Goal: Find specific page/section: Find specific page/section

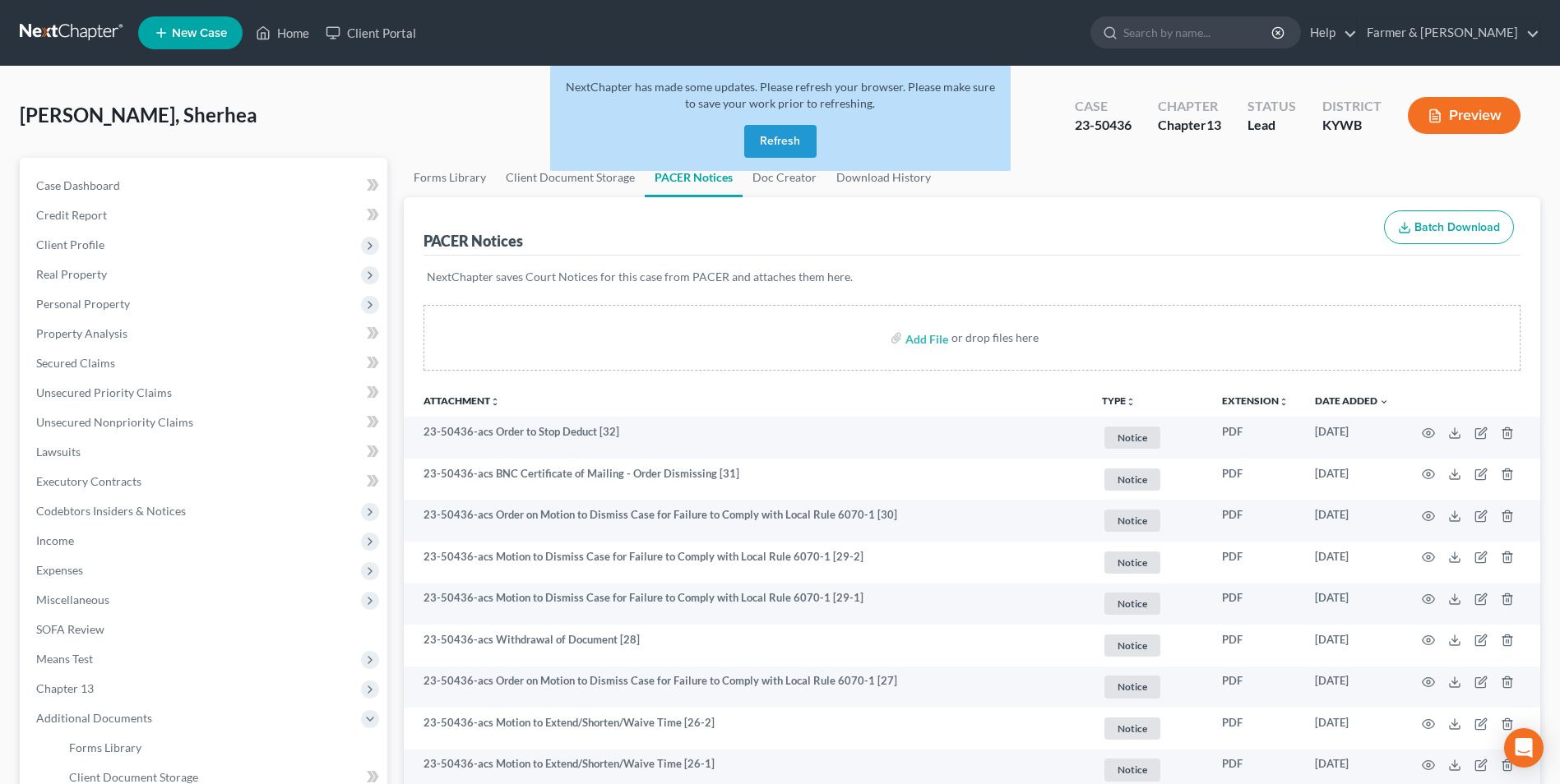
scroll to position [82, 0]
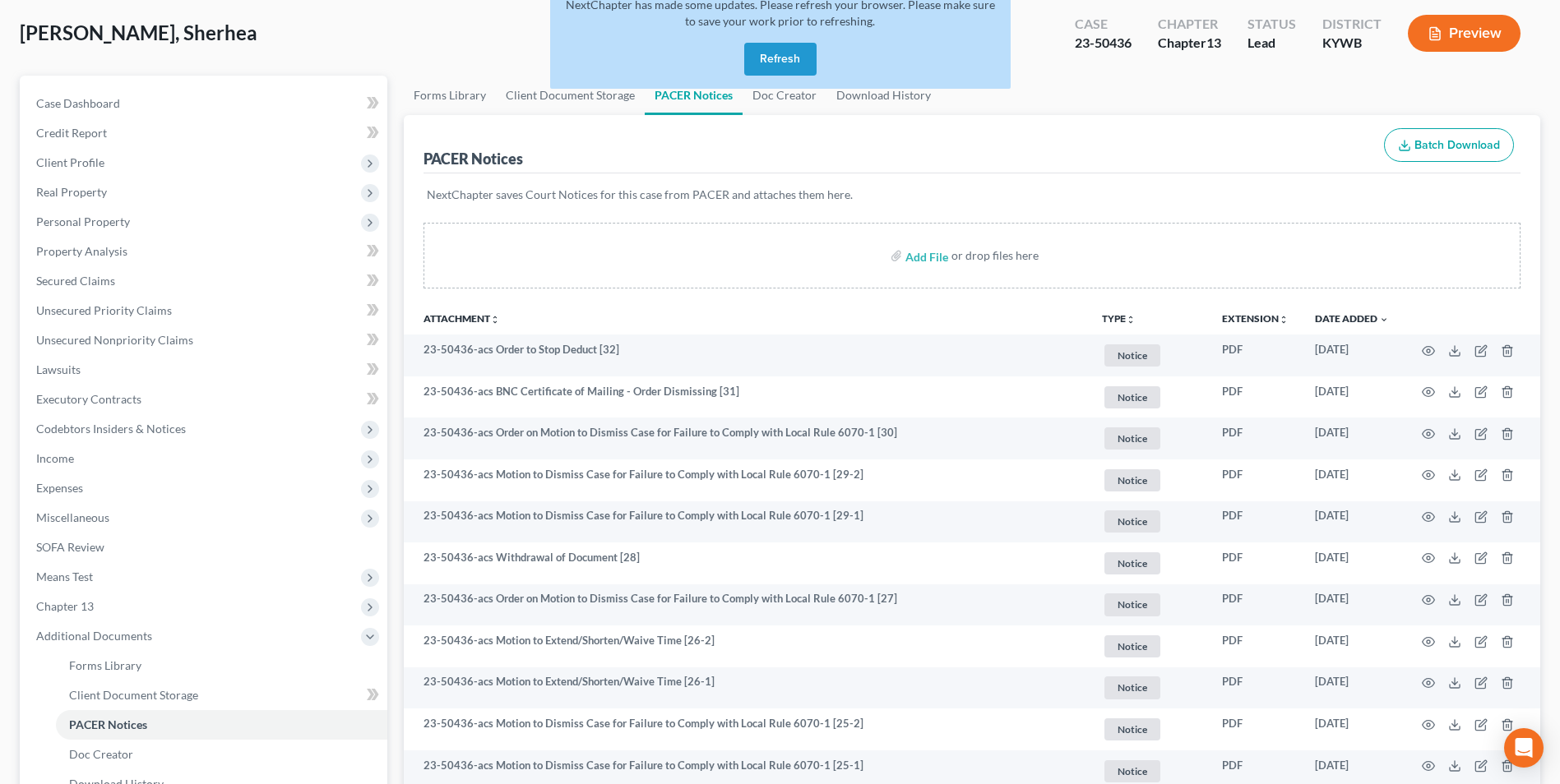
click at [795, 51] on button "Refresh" at bounding box center [780, 58] width 72 height 33
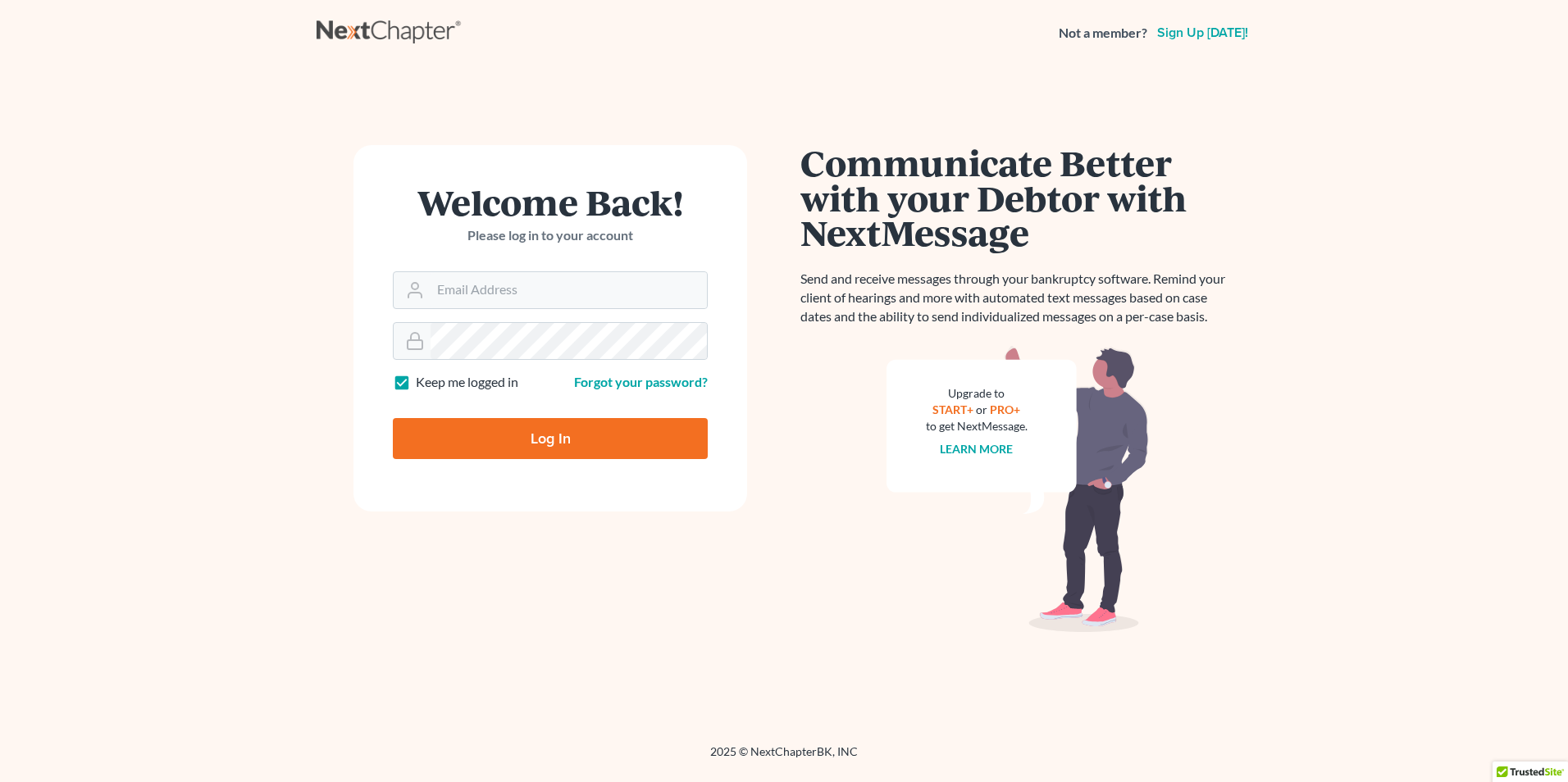
click at [552, 490] on form "Welcome Back! Please log in to your account Email Address Password Keep me logg…" at bounding box center [550, 328] width 394 height 366
type input "[PERSON_NAME][EMAIL_ADDRESS][DOMAIN_NAME]"
click at [559, 458] on input "Log In" at bounding box center [550, 439] width 314 height 41
type input "Thinking..."
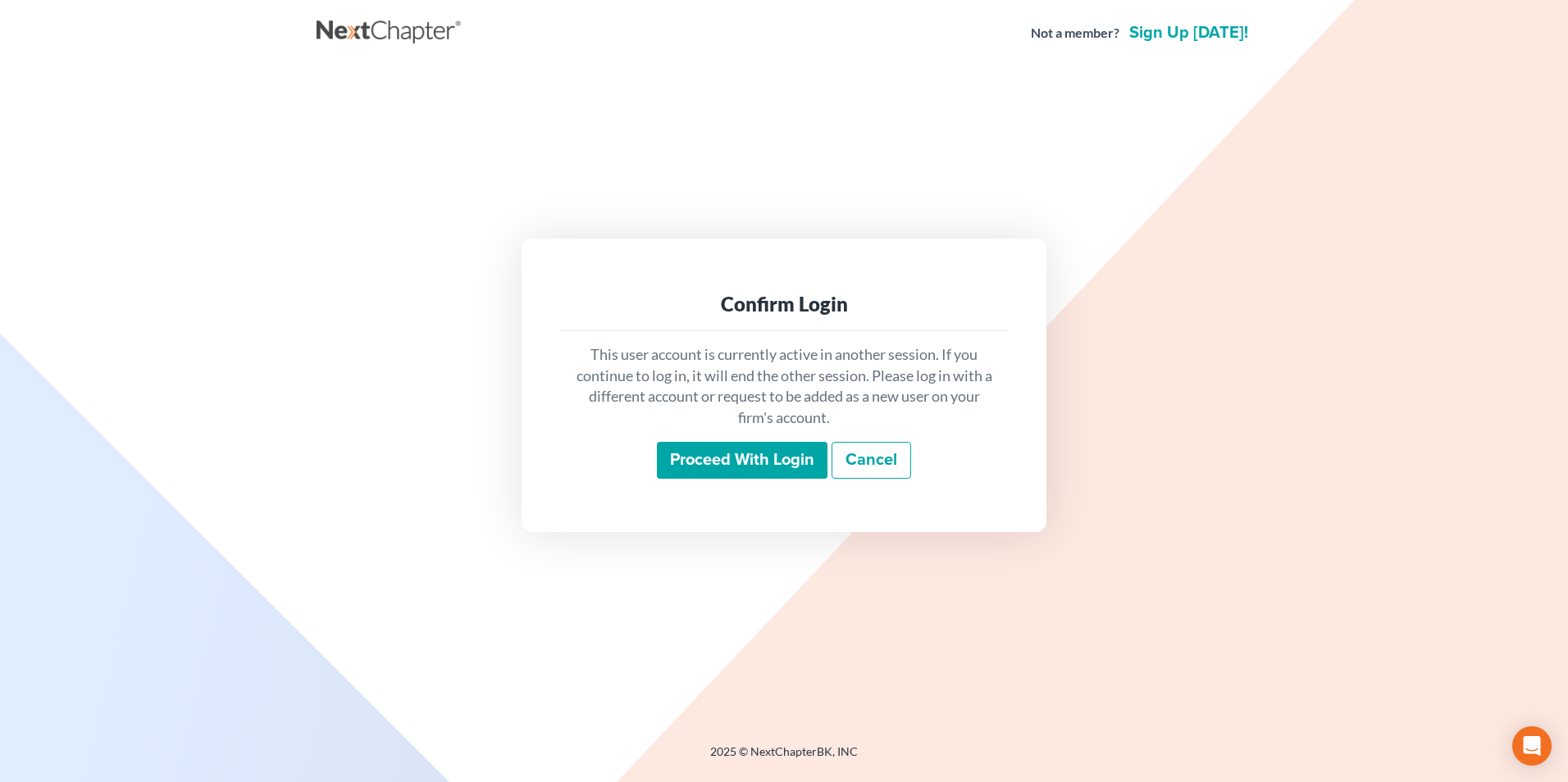
click at [758, 459] on input "Proceed with login" at bounding box center [743, 461] width 171 height 38
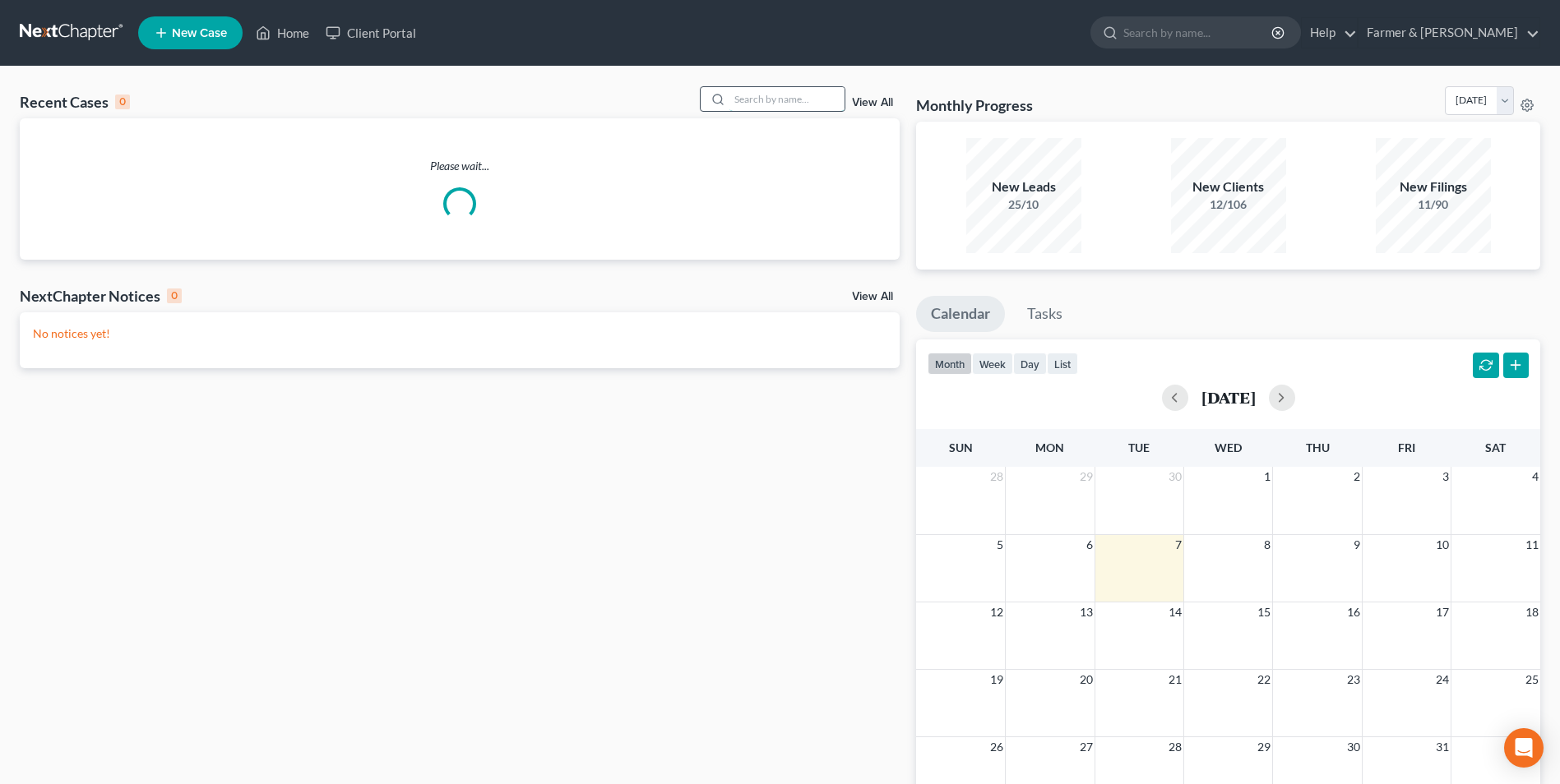
click at [769, 106] on input "search" at bounding box center [787, 99] width 115 height 24
paste input "25-40430"
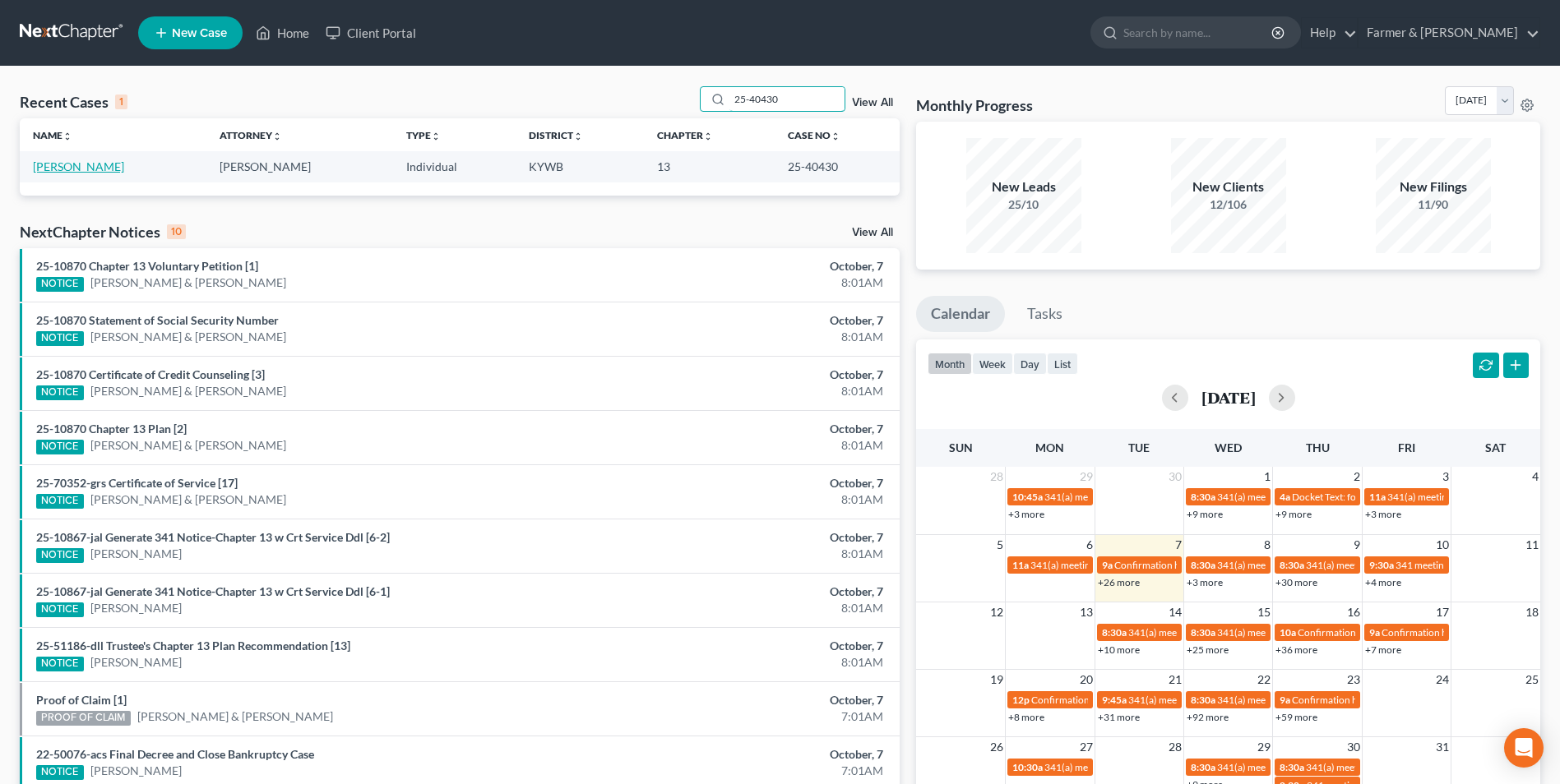
type input "25-40430"
click at [94, 168] on link "Roberts, George" at bounding box center [78, 167] width 91 height 14
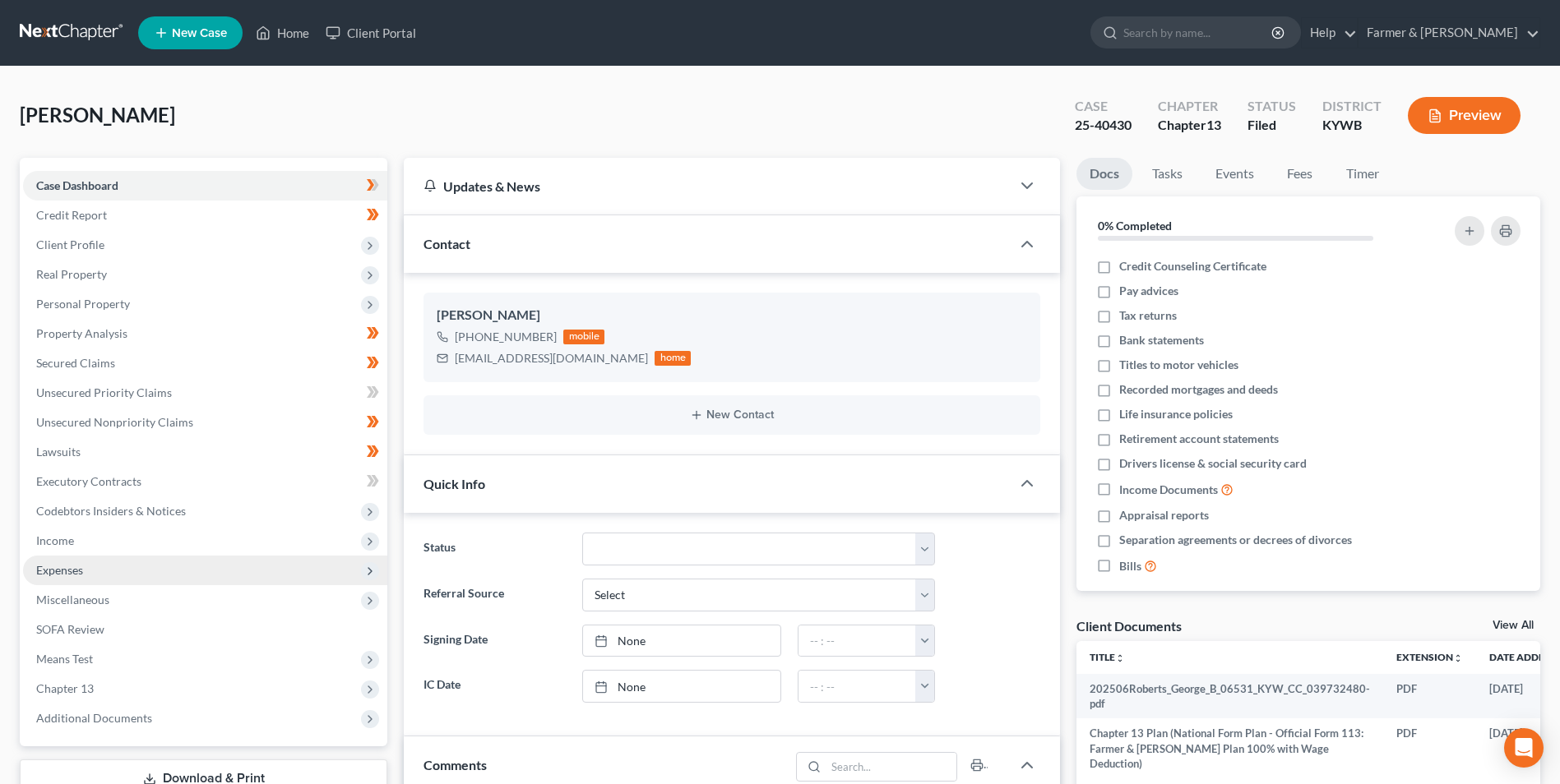
scroll to position [178, 0]
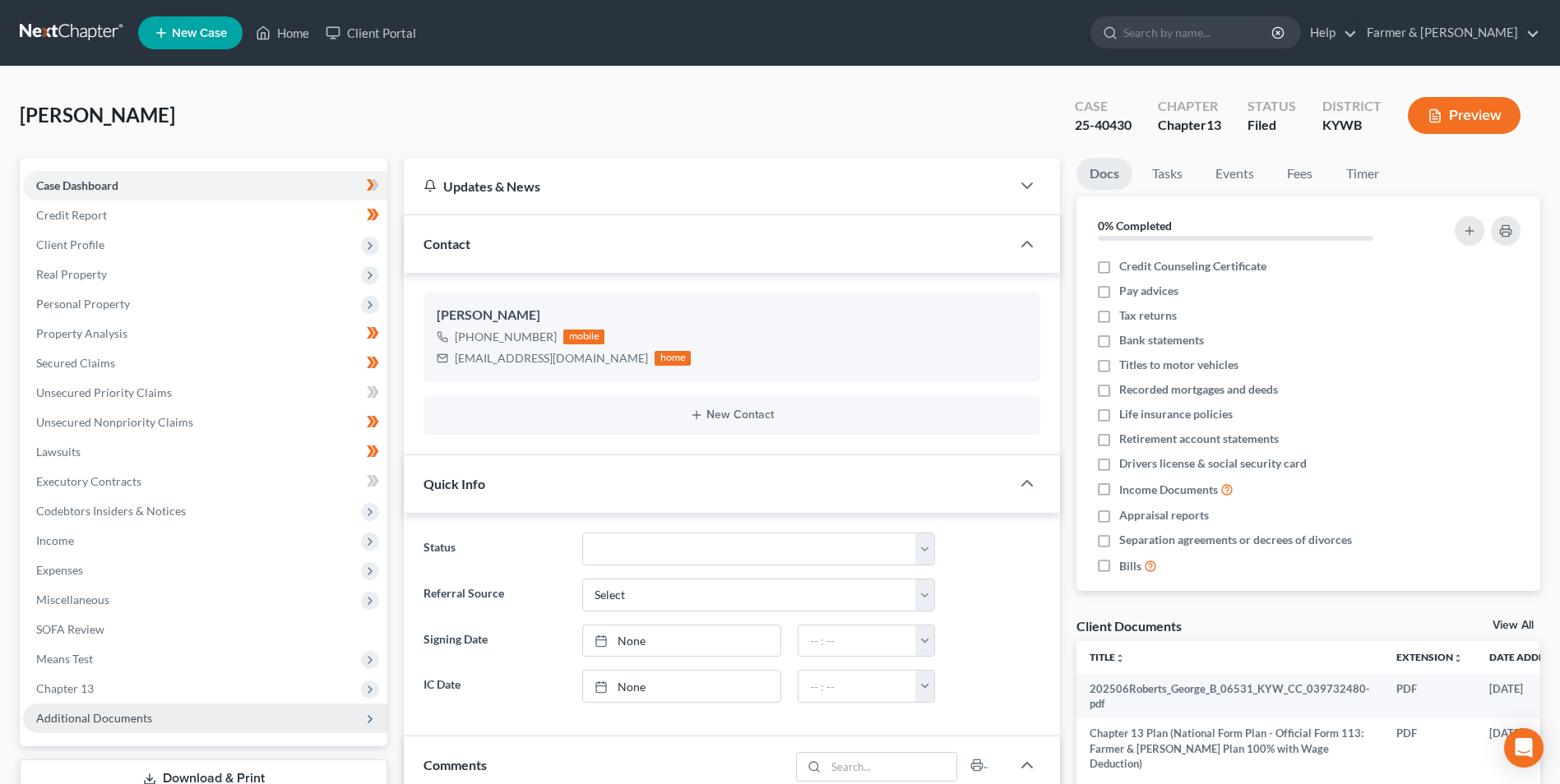
click at [179, 715] on span "Additional Documents" at bounding box center [205, 719] width 364 height 30
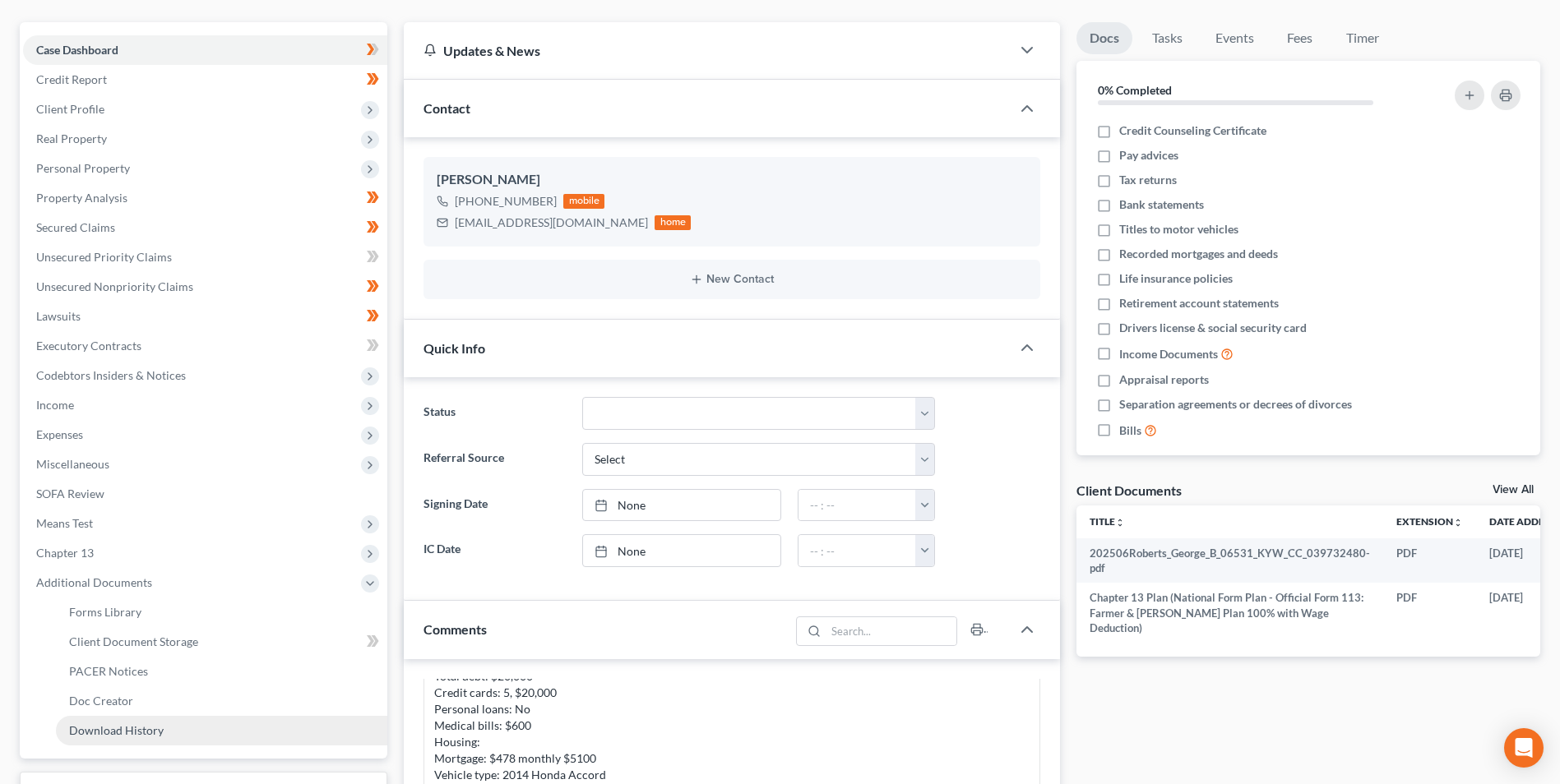
scroll to position [164, 0]
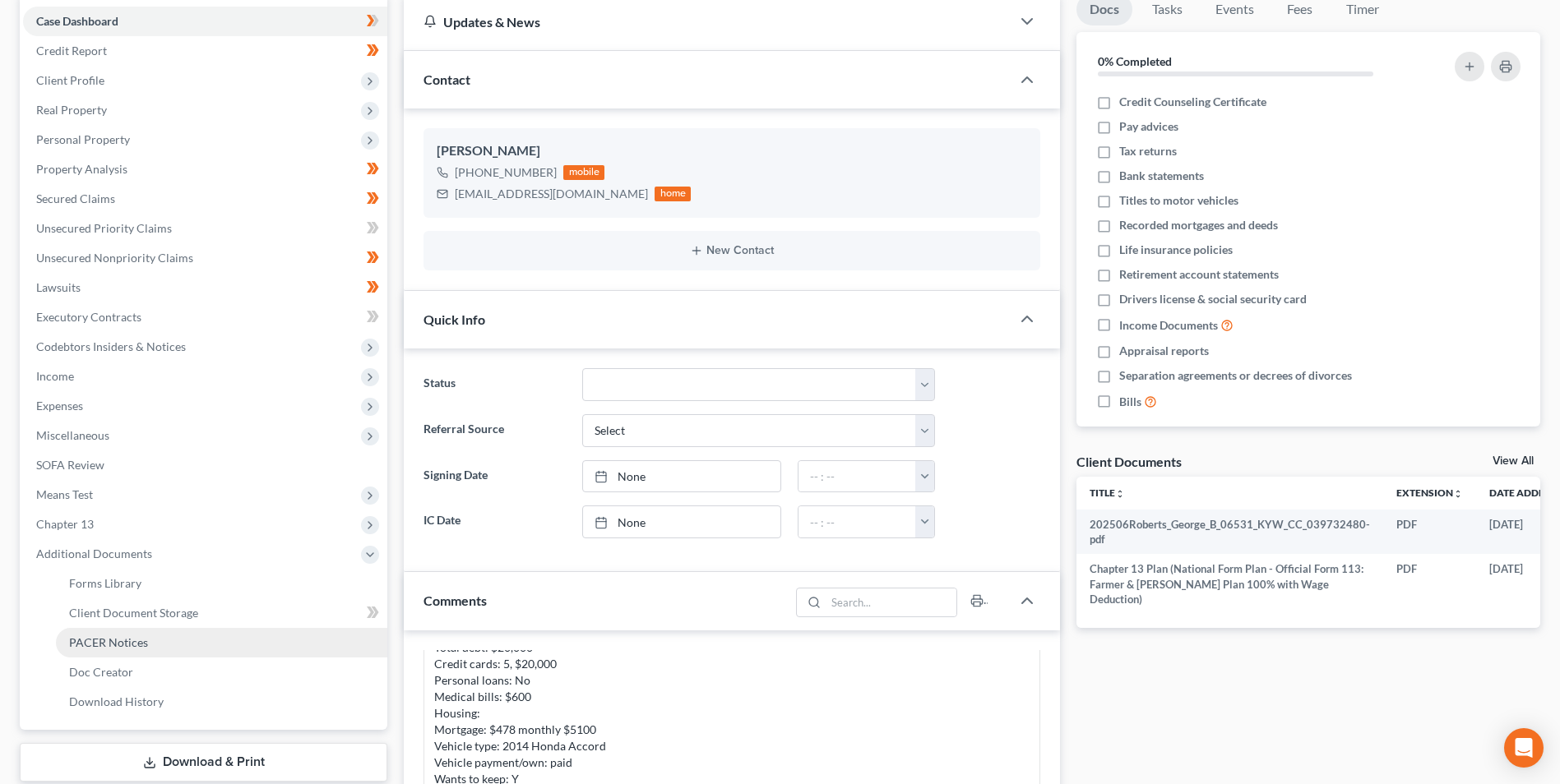
click at [188, 645] on link "PACER Notices" at bounding box center [221, 643] width 331 height 30
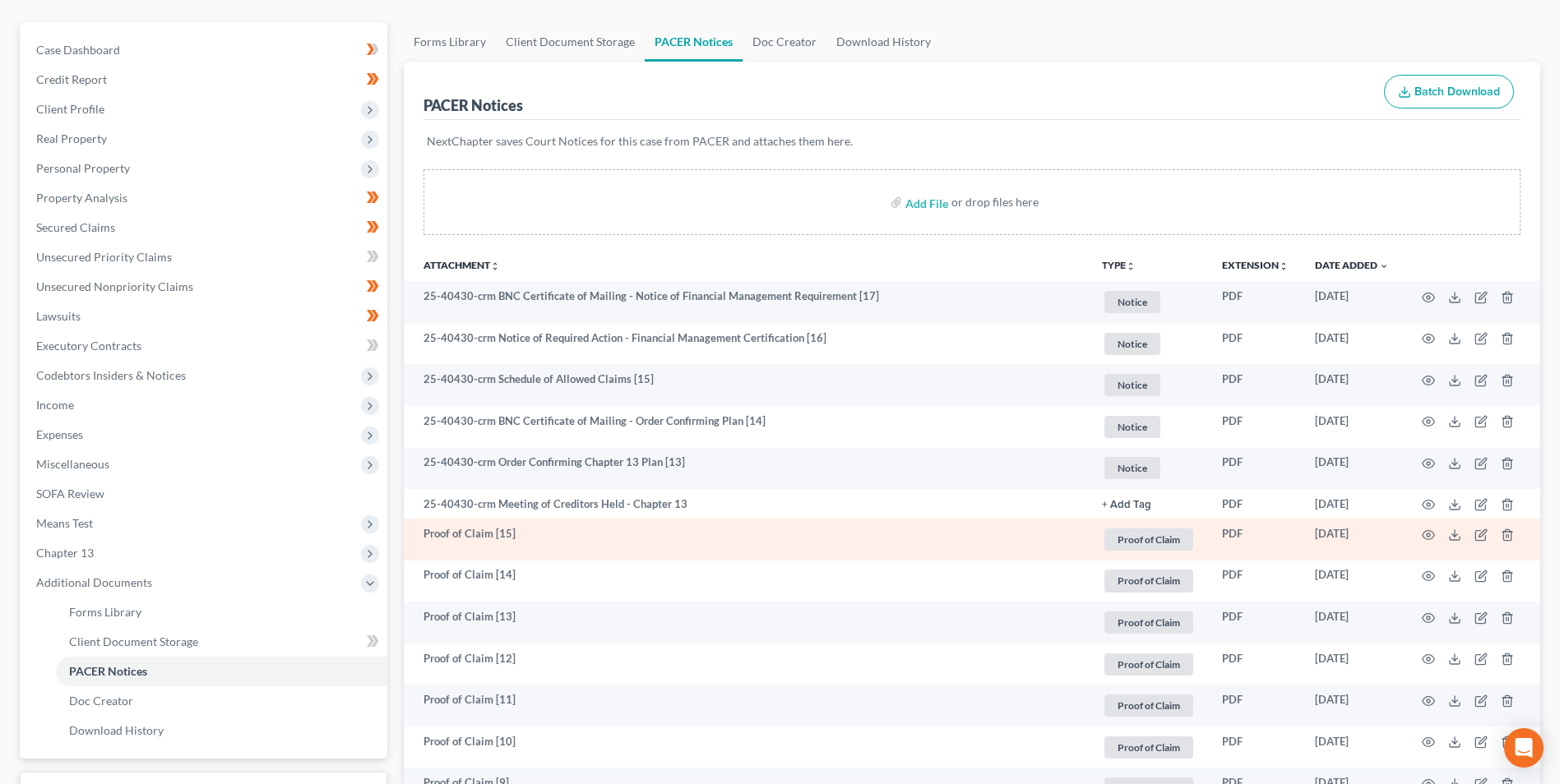
scroll to position [164, 0]
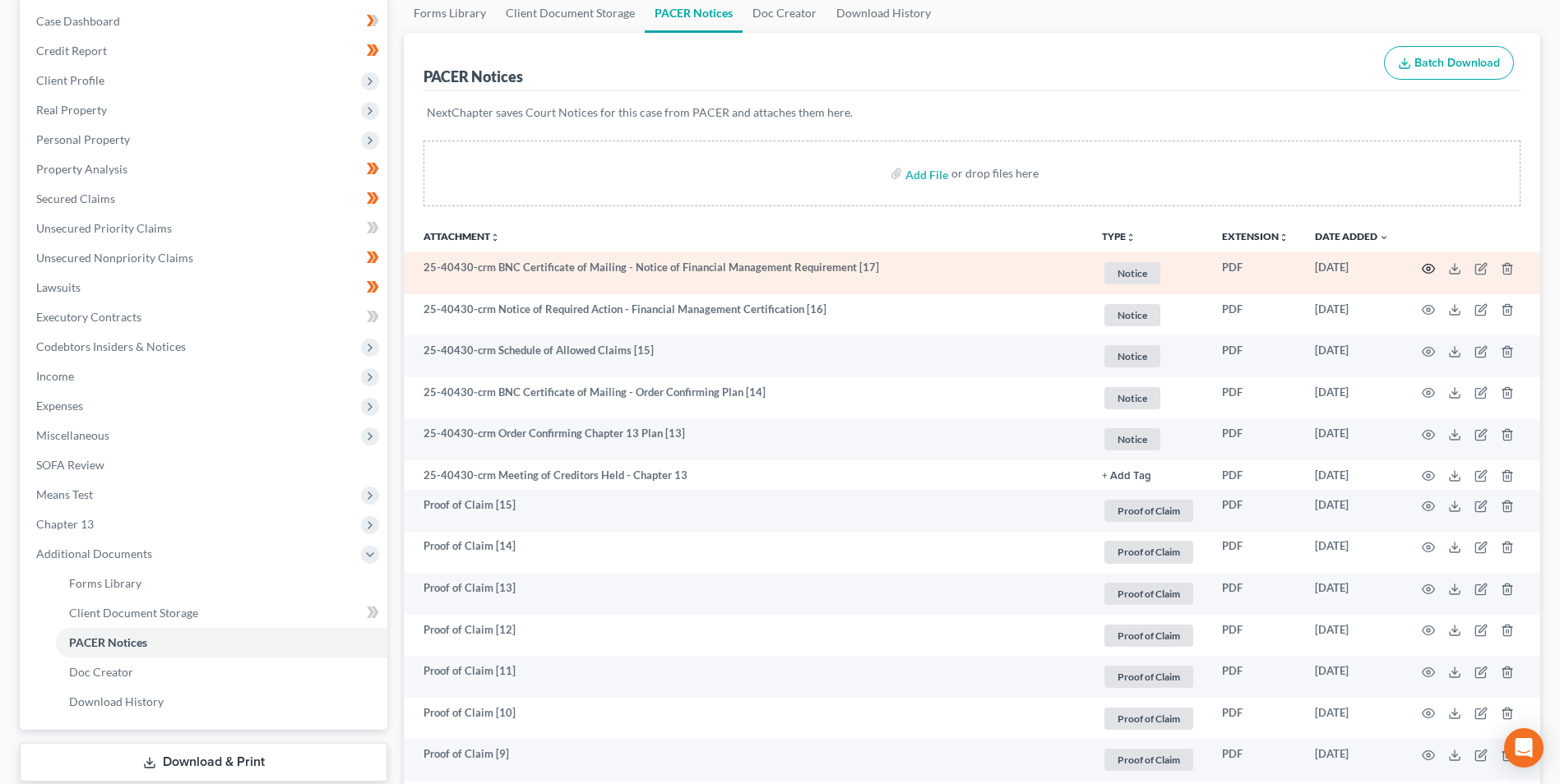
click at [1427, 268] on circle "button" at bounding box center [1428, 269] width 4 height 4
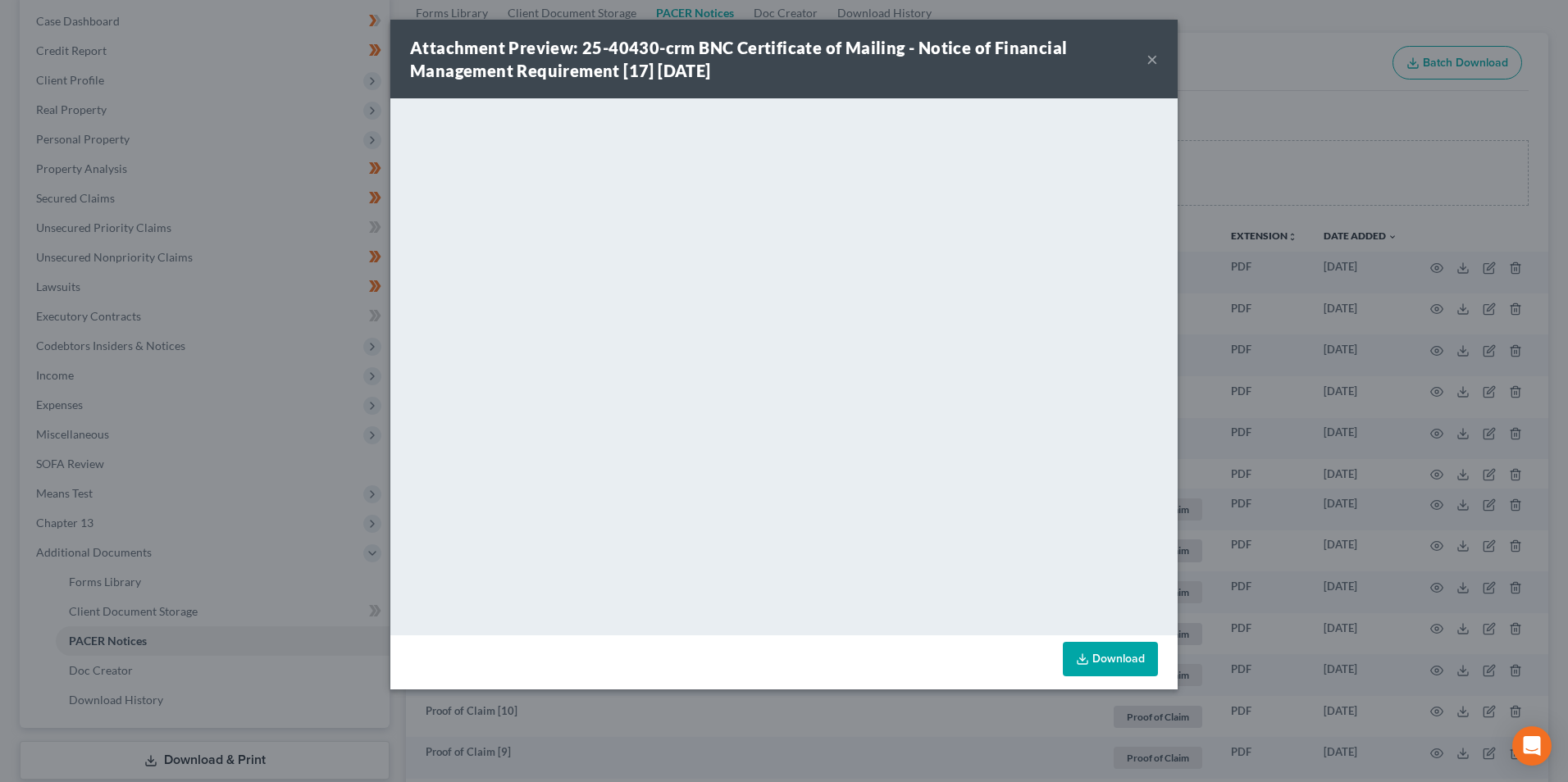
click at [1149, 61] on button "×" at bounding box center [1151, 59] width 11 height 19
